Goal: Task Accomplishment & Management: Complete application form

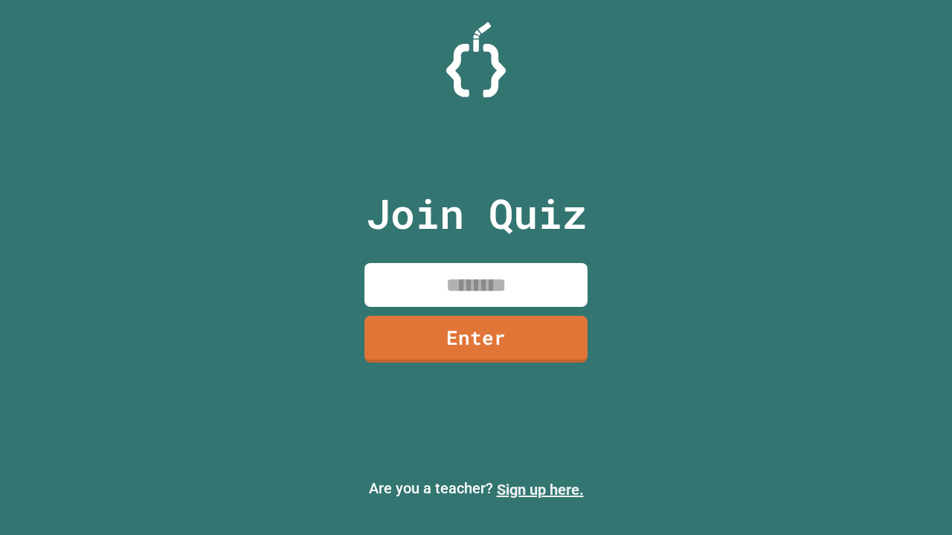
click at [540, 490] on link "Sign up here." at bounding box center [540, 490] width 87 height 18
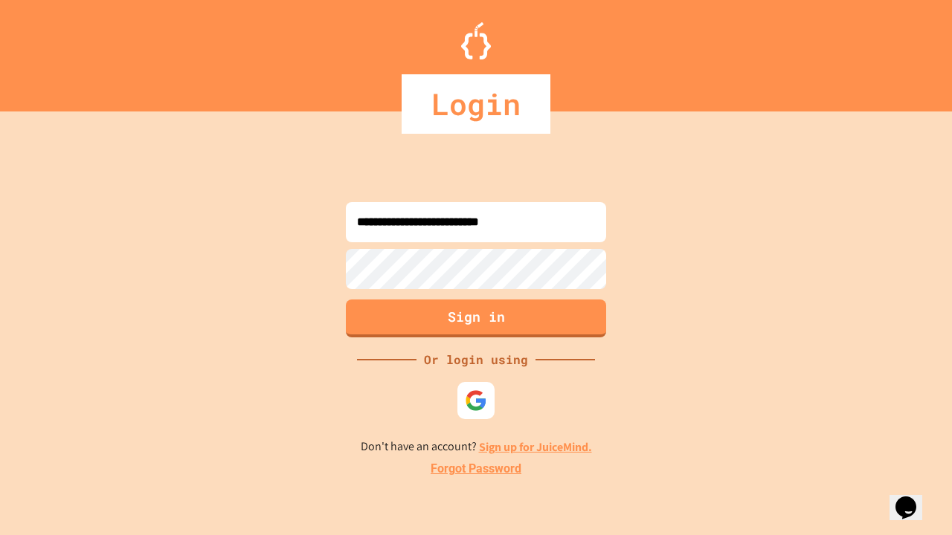
type input "**********"
